Goal: Task Accomplishment & Management: Use online tool/utility

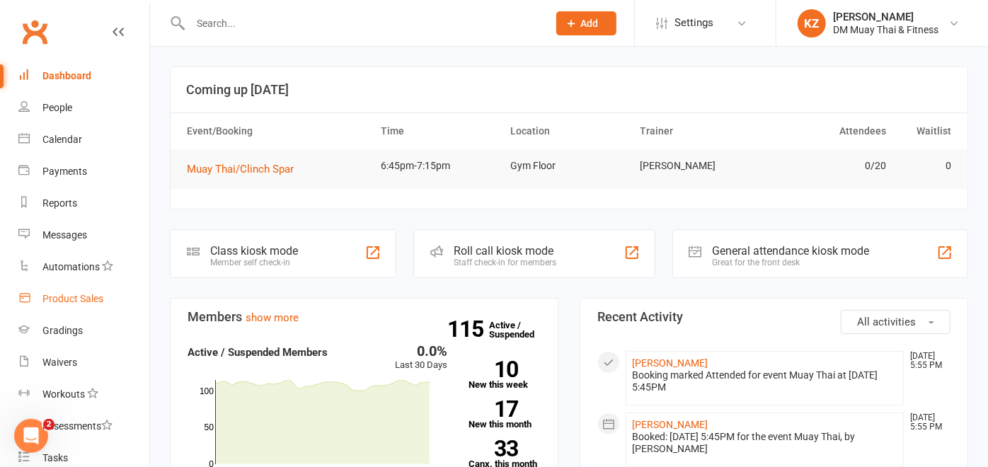
drag, startPoint x: 81, startPoint y: 313, endPoint x: 44, endPoint y: 304, distance: 37.8
click at [44, 304] on link "Product Sales" at bounding box center [83, 299] width 131 height 32
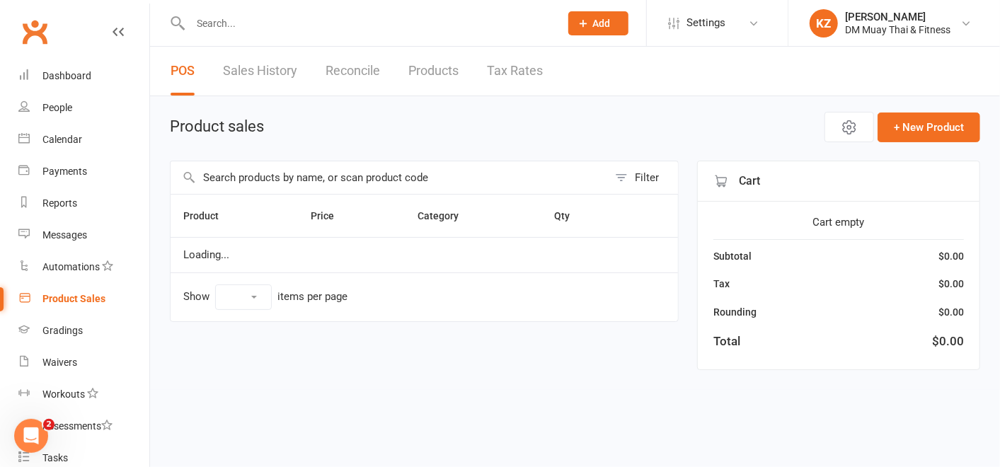
select select "100"
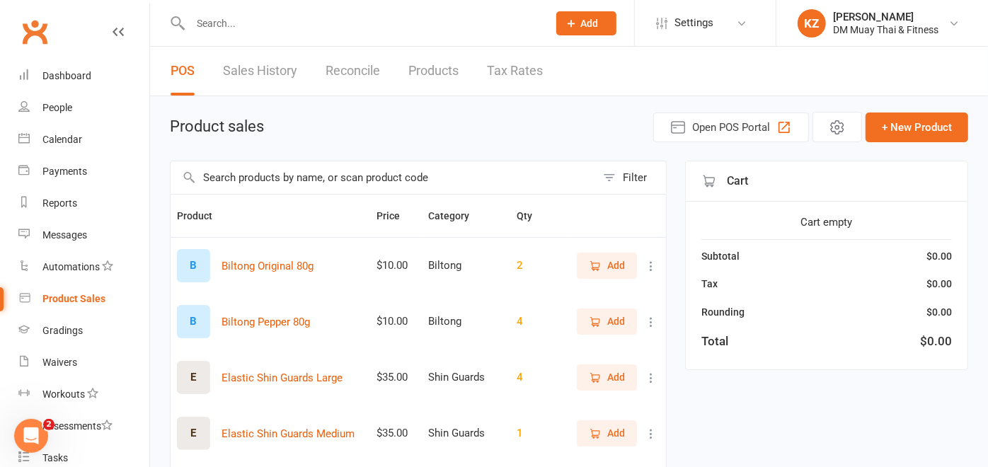
click at [404, 185] on input "text" at bounding box center [384, 177] width 426 height 33
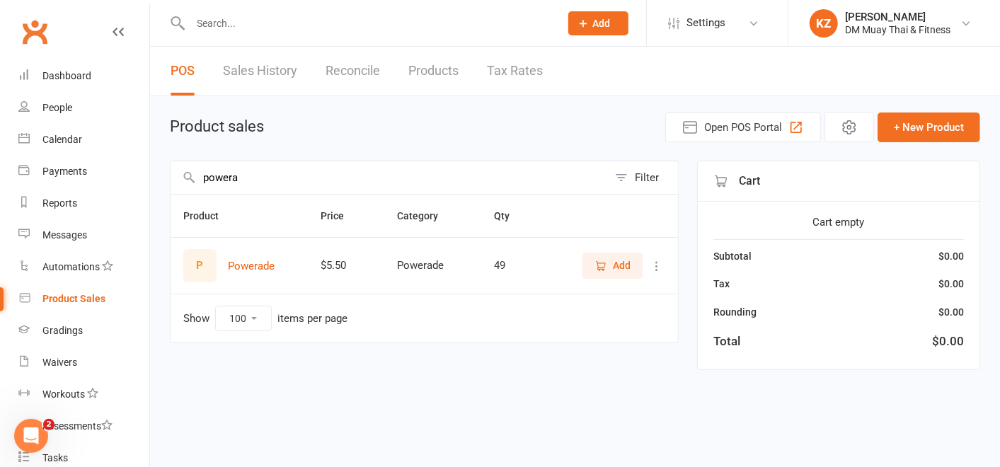
type input "powera"
click at [603, 263] on icon "button" at bounding box center [602, 266] width 8 height 7
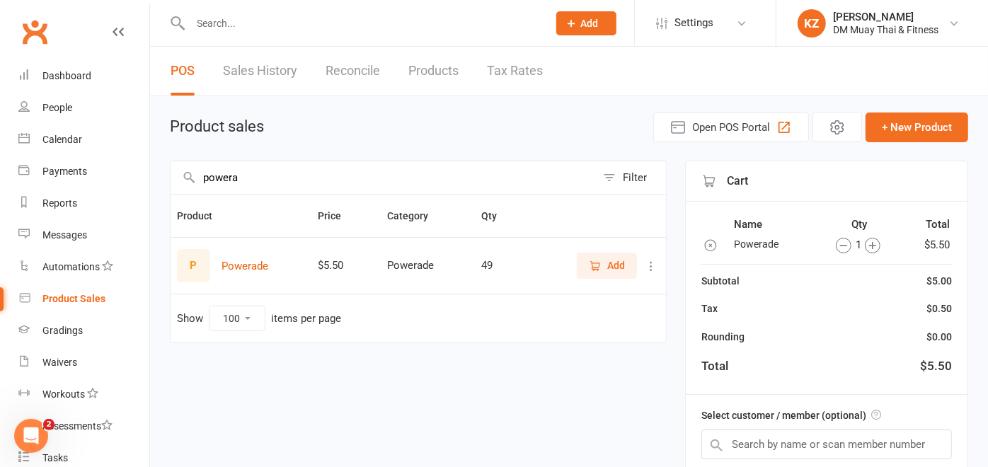
scroll to position [136, 0]
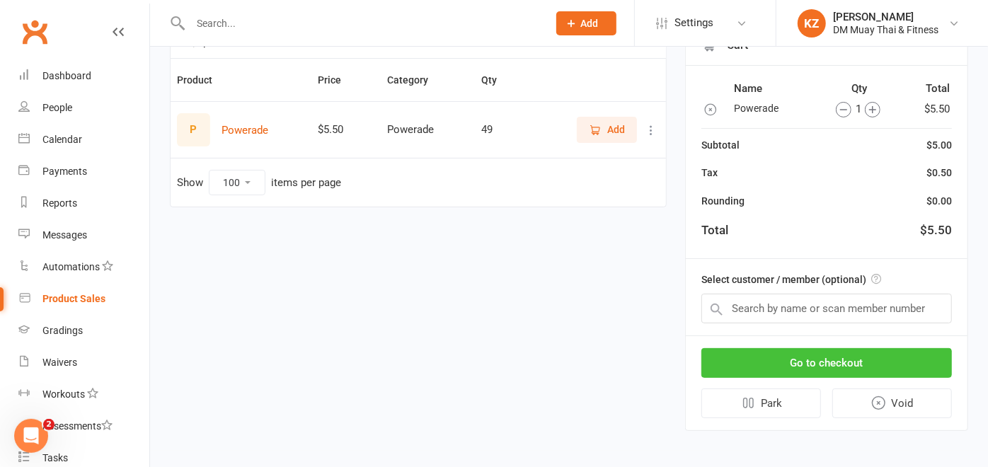
click at [791, 365] on button "Go to checkout" at bounding box center [827, 363] width 251 height 30
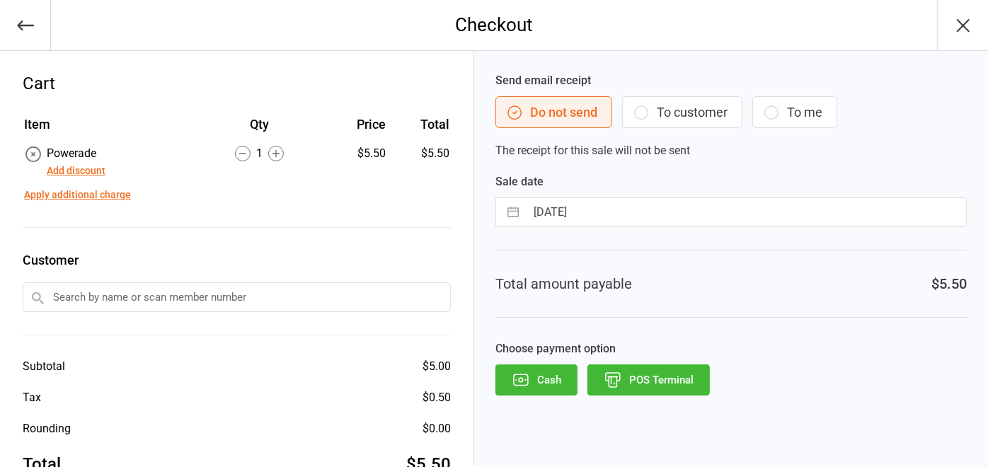
click at [623, 377] on button "POS Terminal" at bounding box center [649, 380] width 122 height 31
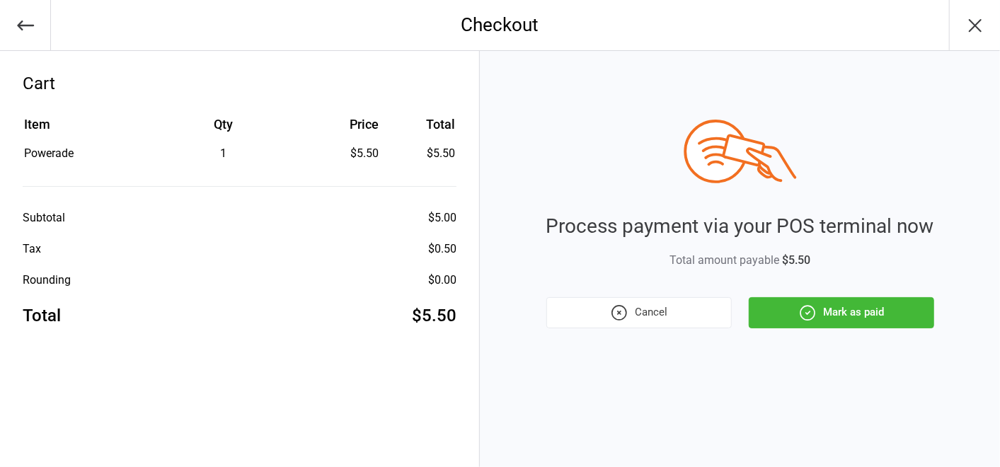
click at [876, 318] on button "Mark as paid" at bounding box center [841, 312] width 185 height 31
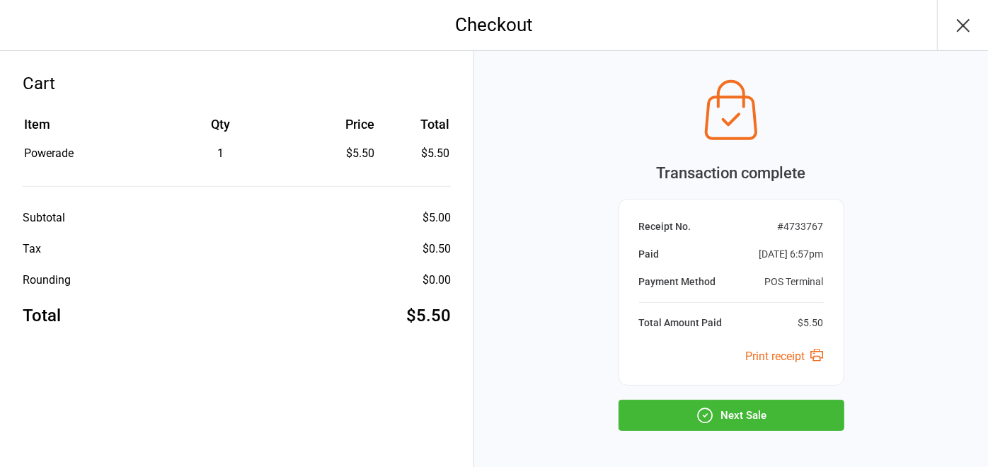
click at [720, 408] on button "Next Sale" at bounding box center [732, 415] width 226 height 31
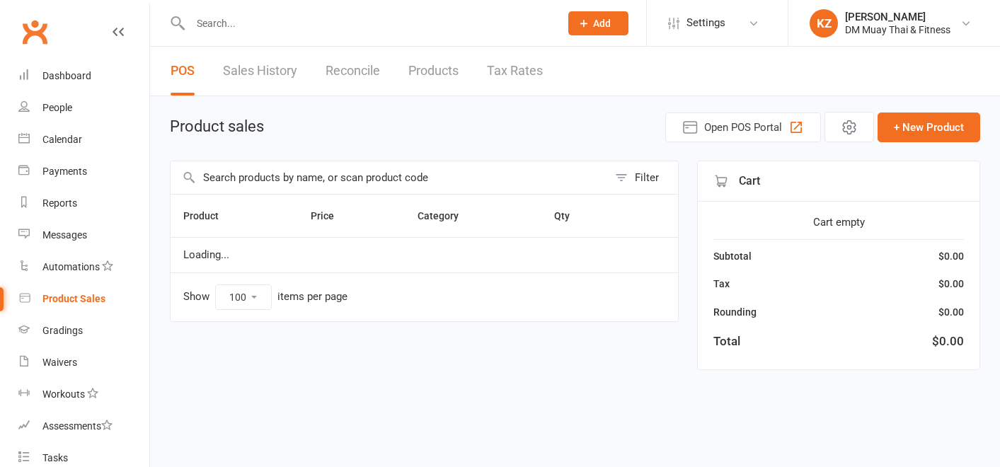
select select "100"
click at [57, 79] on div "Dashboard" at bounding box center [66, 75] width 49 height 11
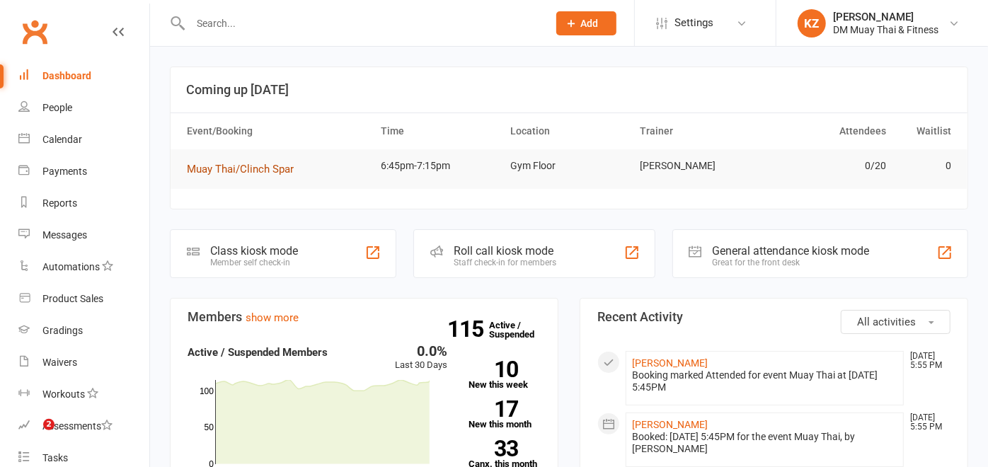
click at [227, 166] on span "Muay Thai/Clinch Spar" at bounding box center [240, 169] width 107 height 13
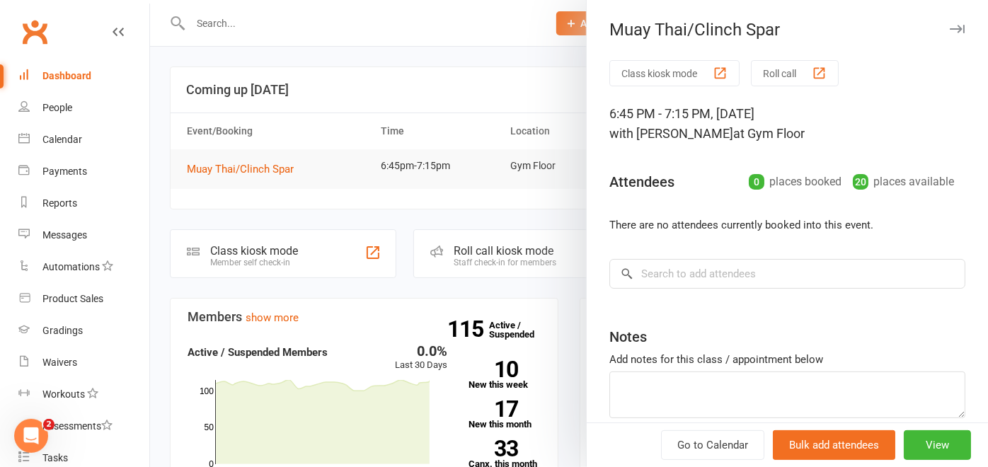
click at [777, 76] on button "Roll call" at bounding box center [795, 73] width 88 height 26
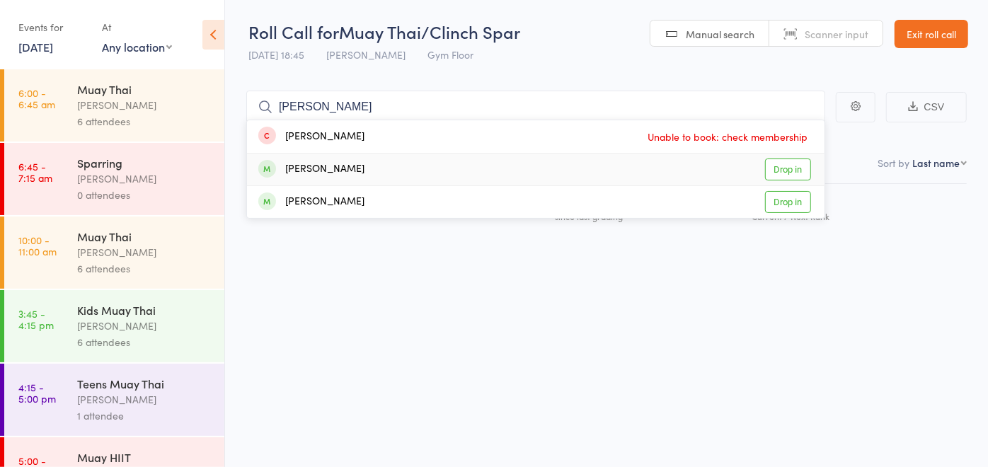
type input "adam"
click at [793, 175] on link "Drop in" at bounding box center [788, 170] width 46 height 22
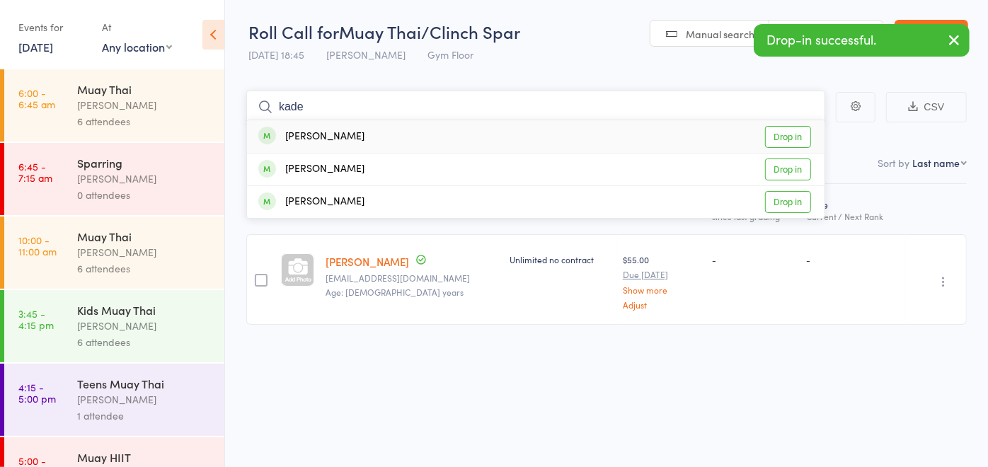
type input "kade"
click at [783, 139] on link "Drop in" at bounding box center [788, 137] width 46 height 22
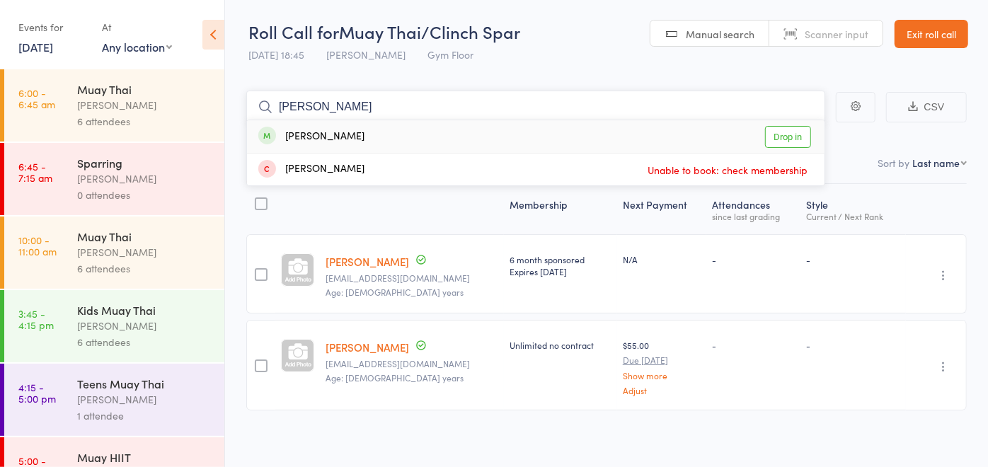
type input "liam"
click at [782, 142] on link "Drop in" at bounding box center [788, 137] width 46 height 22
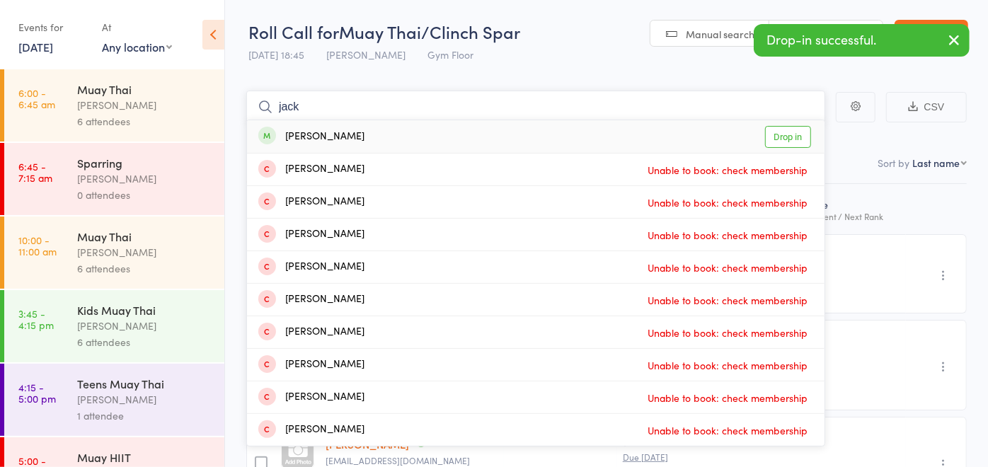
type input "jack"
click at [772, 135] on link "Drop in" at bounding box center [788, 137] width 46 height 22
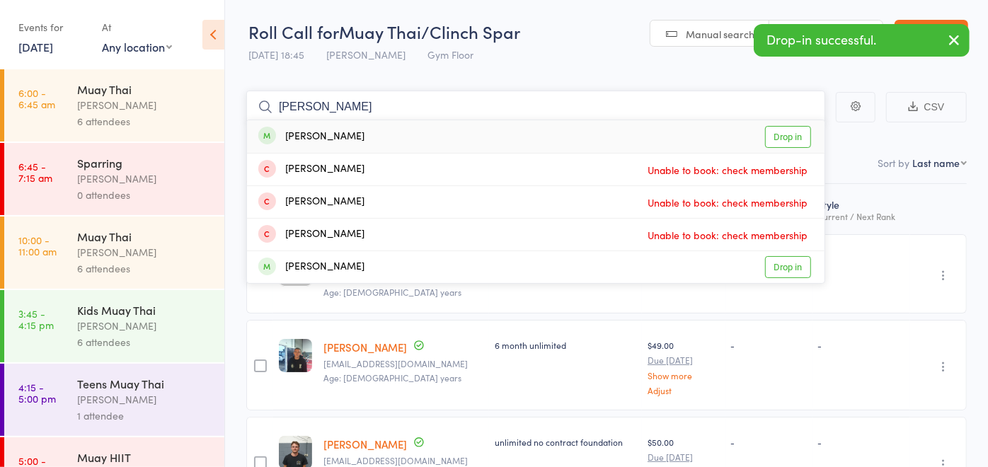
type input "benny"
click at [787, 135] on link "Drop in" at bounding box center [788, 137] width 46 height 22
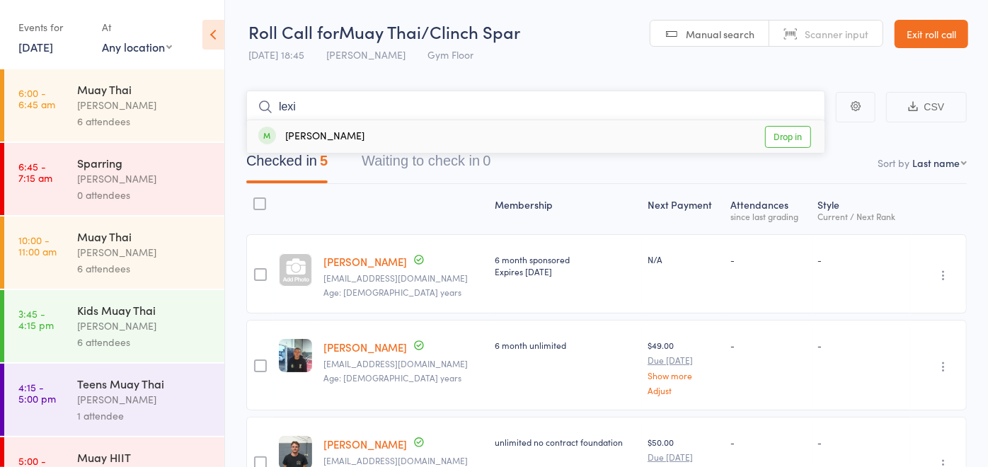
type input "lexi"
click at [797, 137] on link "Drop in" at bounding box center [788, 137] width 46 height 22
type input "sol"
click at [765, 132] on link "Drop in" at bounding box center [788, 137] width 46 height 22
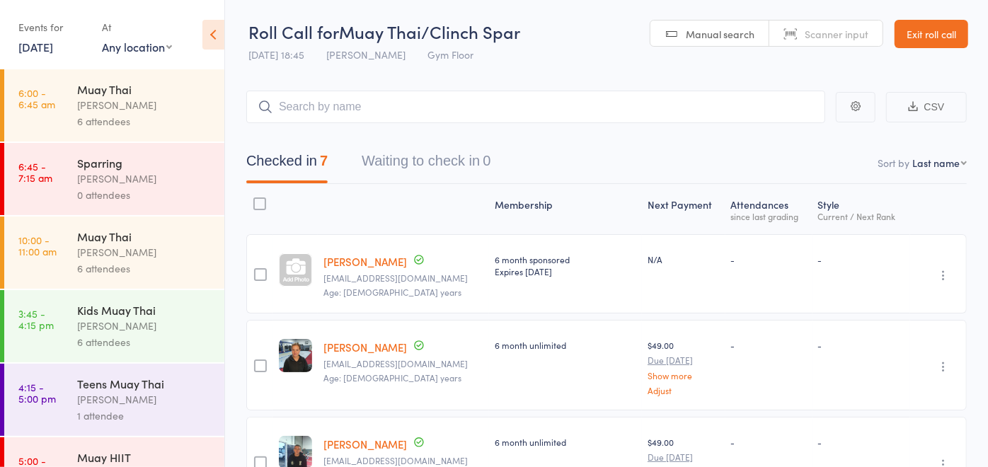
click at [926, 32] on link "Exit roll call" at bounding box center [932, 34] width 74 height 28
